Goal: Check status

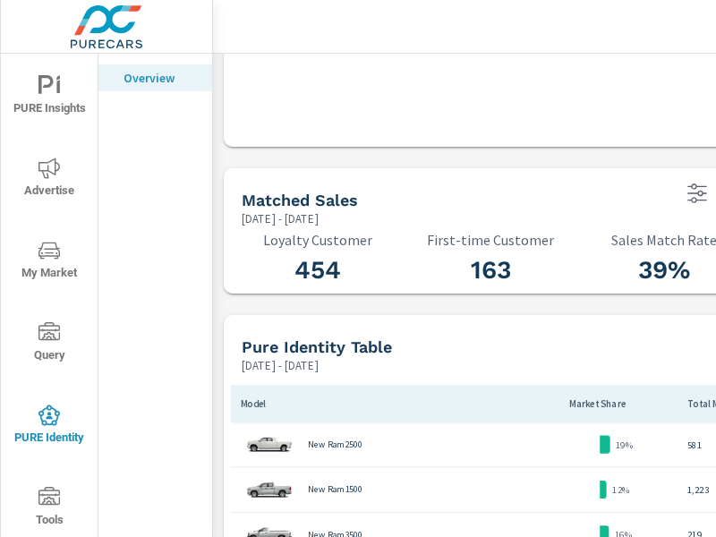
scroll to position [1074, 0]
